Goal: Task Accomplishment & Management: Manage account settings

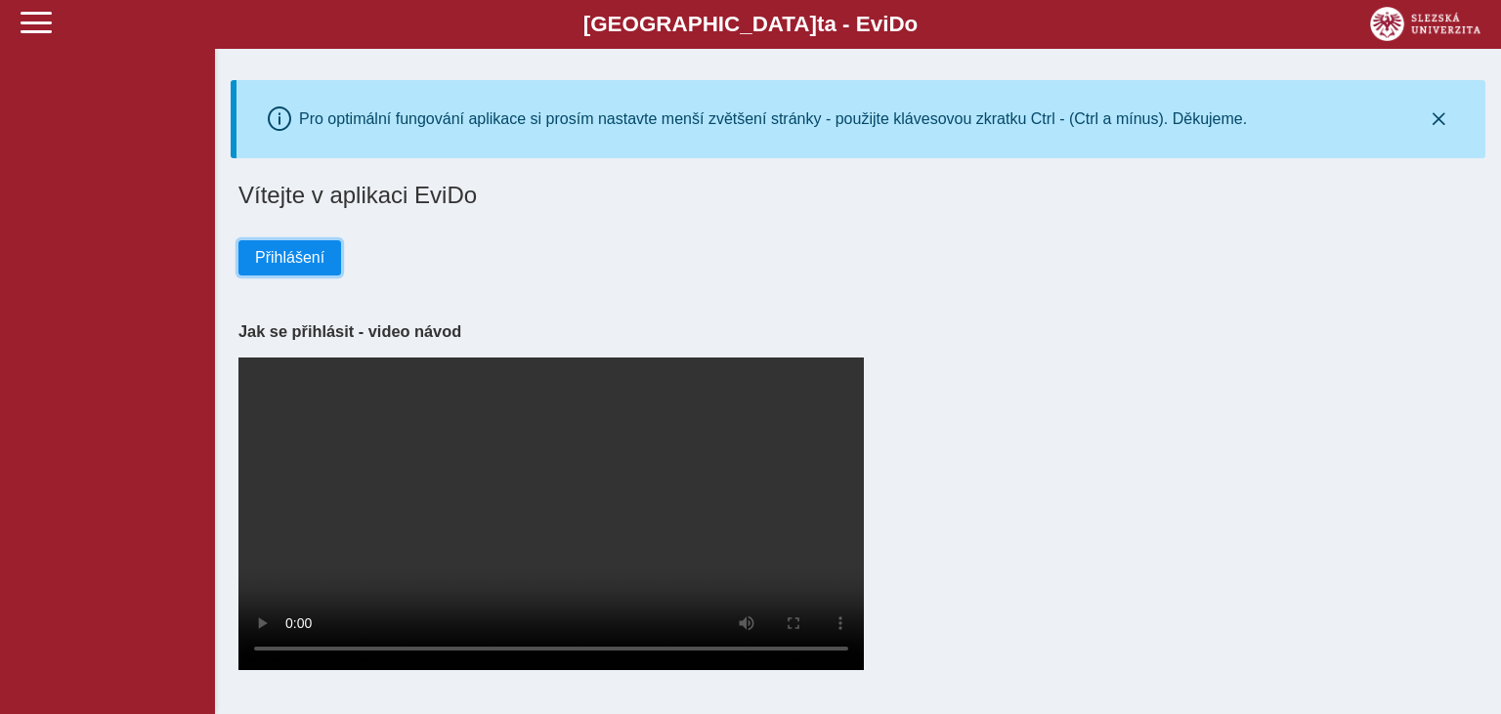
click at [307, 260] on span "Přihlášení" at bounding box center [289, 258] width 69 height 18
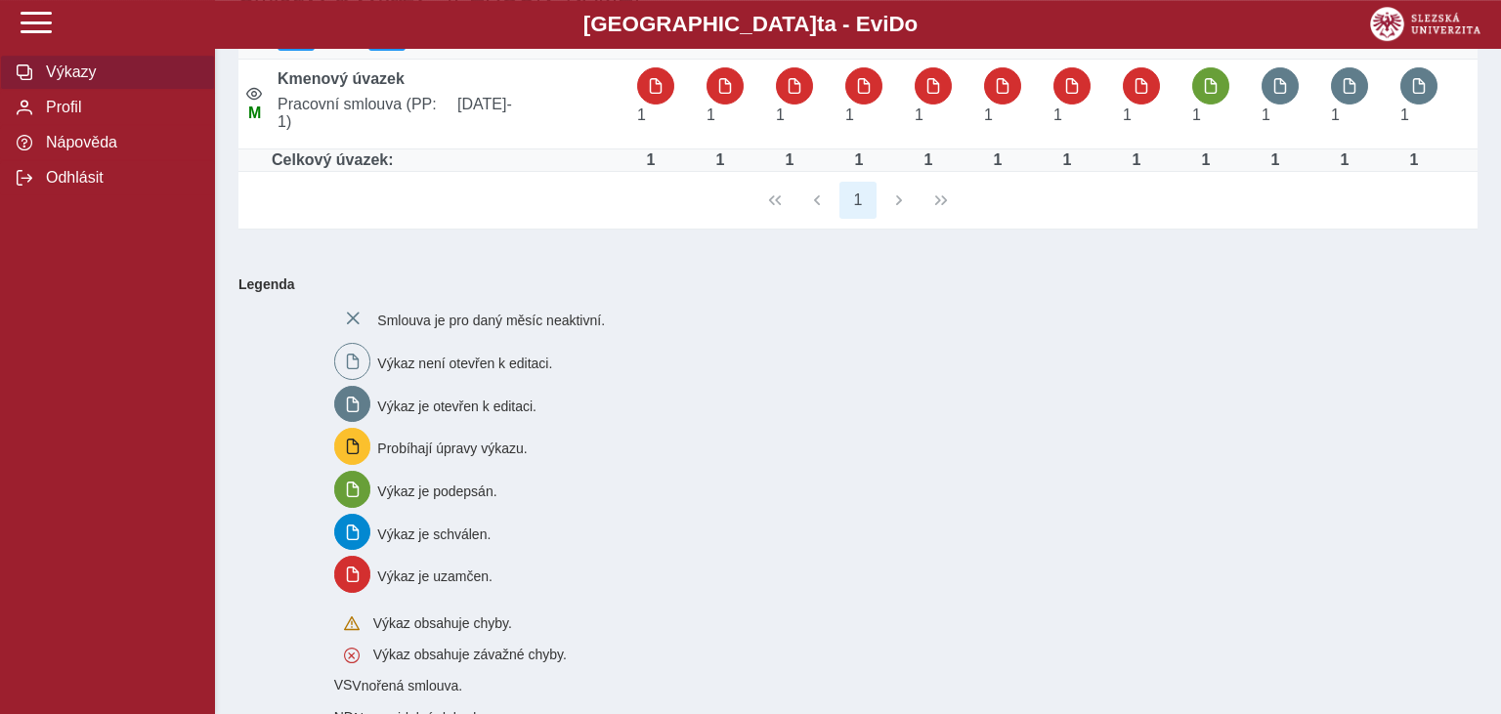
scroll to position [206, 0]
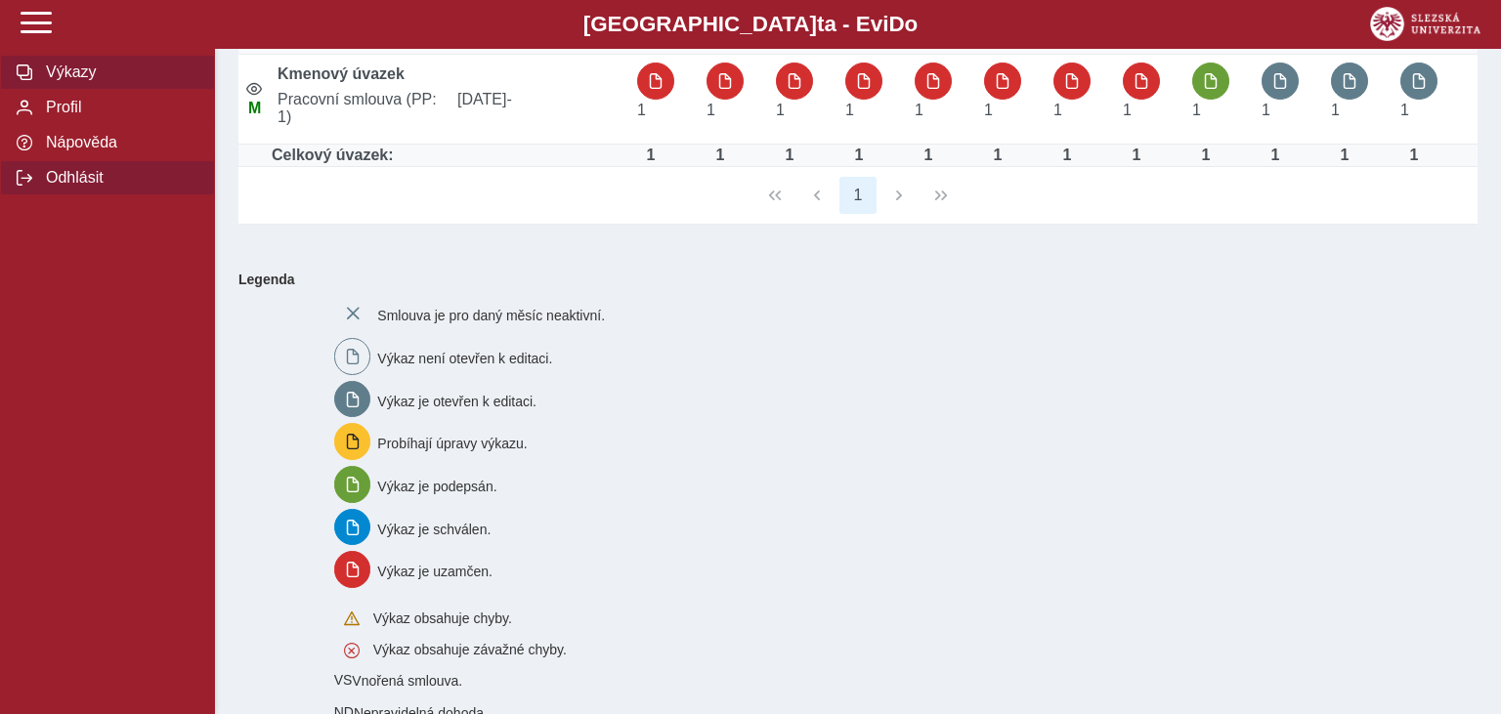
click at [88, 187] on span "Odhlásit" at bounding box center [119, 178] width 158 height 18
